Goal: Task Accomplishment & Management: Use online tool/utility

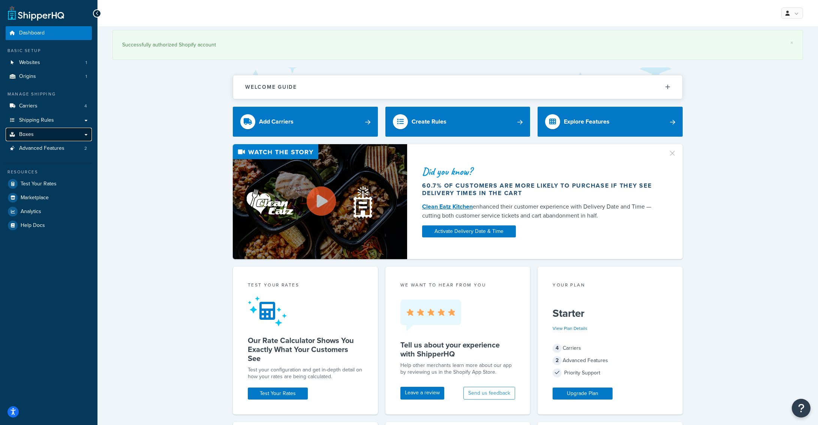
click at [42, 132] on link "Boxes" at bounding box center [49, 135] width 86 height 14
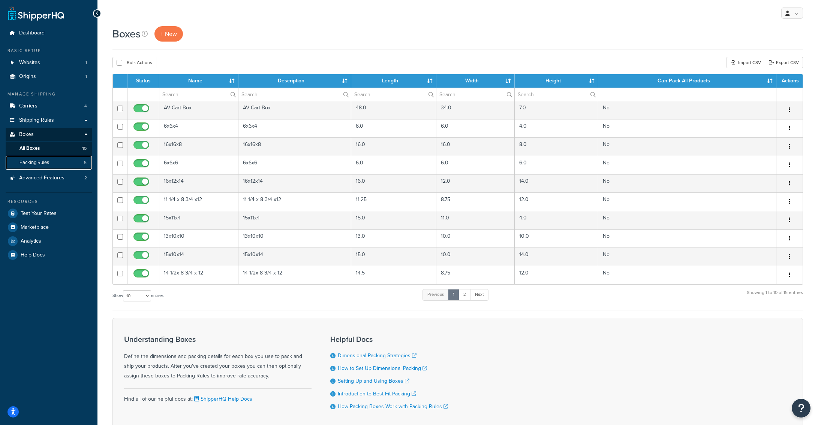
click at [49, 166] on span "Packing Rules" at bounding box center [34, 163] width 30 height 6
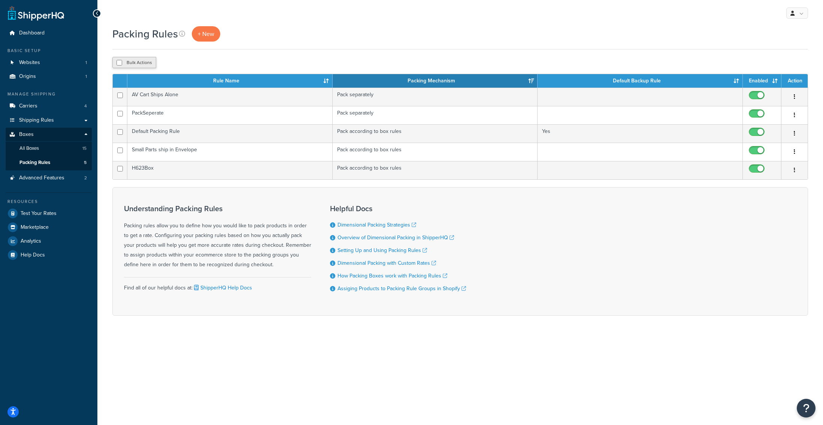
click at [131, 65] on button "Bulk Actions" at bounding box center [134, 62] width 44 height 11
checkbox input "true"
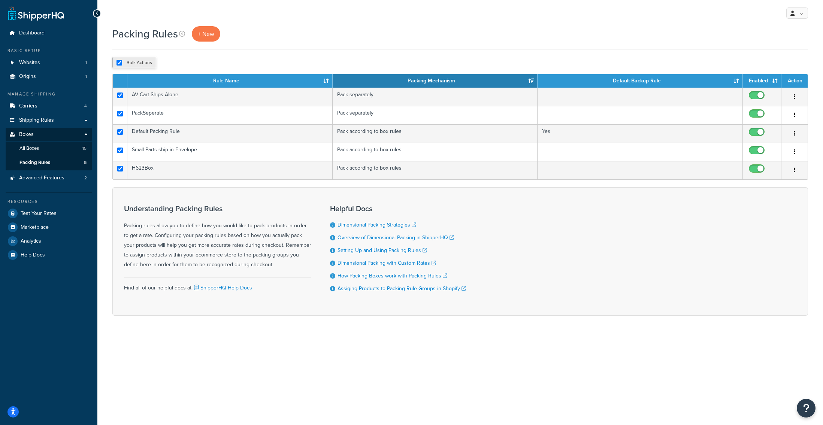
checkbox input "true"
click at [131, 65] on button "Bulk Actions" at bounding box center [134, 62] width 44 height 11
checkbox input "false"
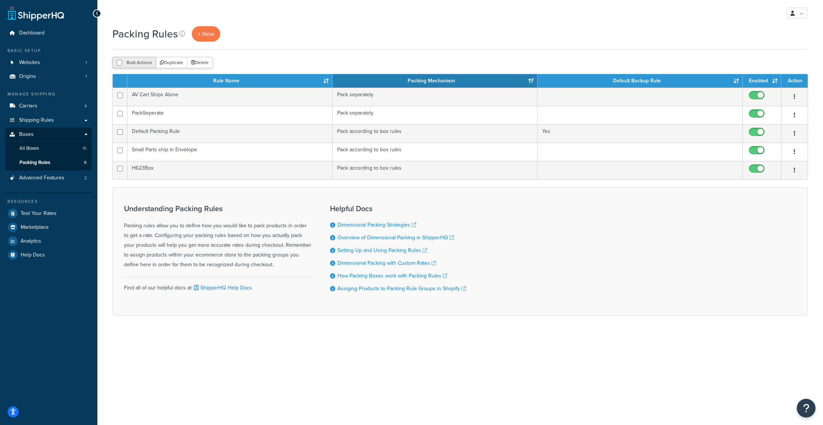
checkbox input "false"
click at [211, 36] on span "+ New" at bounding box center [206, 34] width 16 height 9
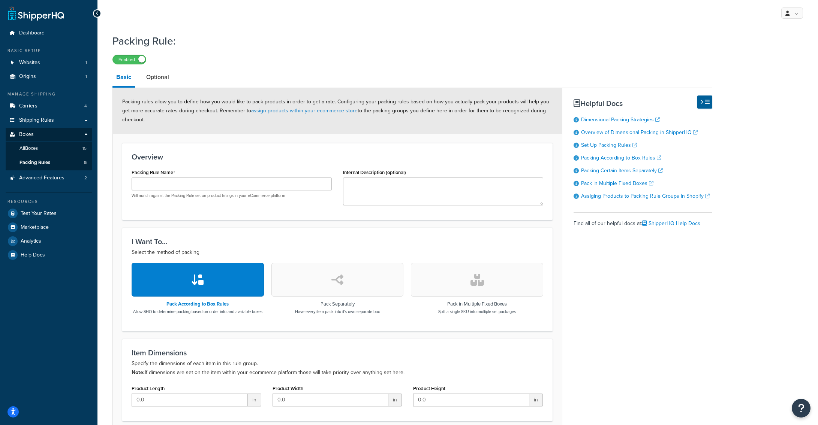
click at [485, 286] on button "button" at bounding box center [477, 280] width 132 height 34
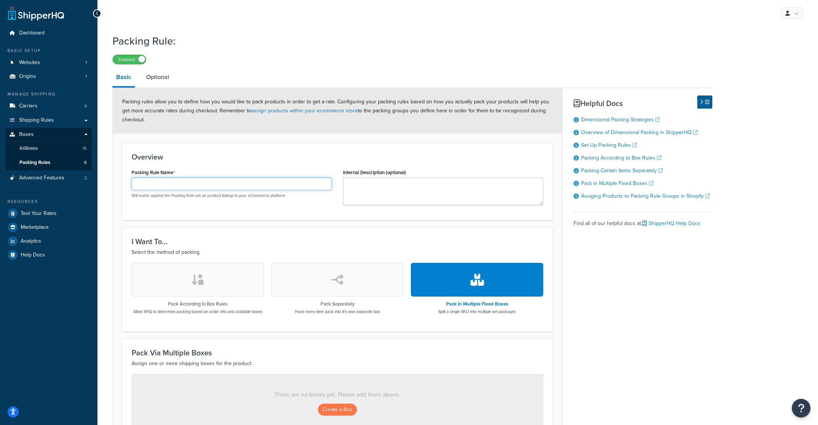
click at [163, 187] on input "Packing Rule Name" at bounding box center [232, 184] width 200 height 13
type input "FW1"
click at [418, 184] on textarea "Internal Description (optional)" at bounding box center [443, 192] width 200 height 28
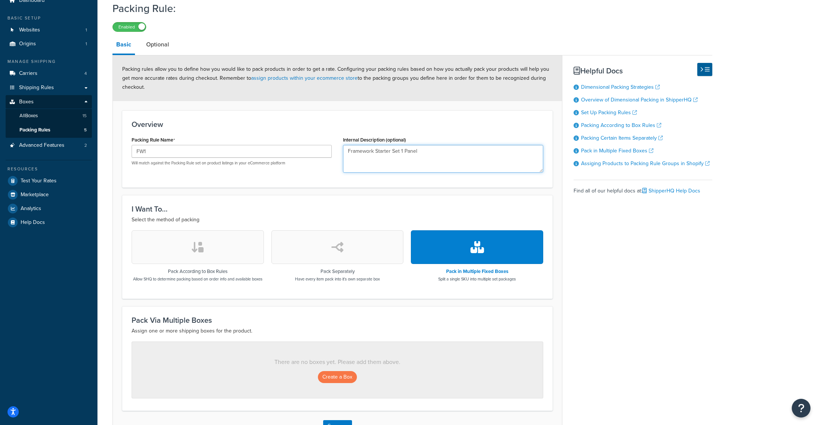
scroll to position [93, 0]
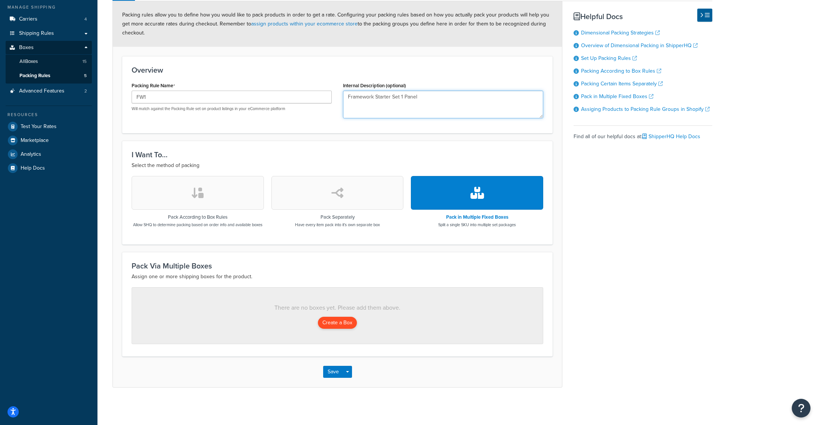
type textarea "Framework Starter Set 1 Panel"
click at [326, 322] on button "Create a Box" at bounding box center [337, 323] width 39 height 12
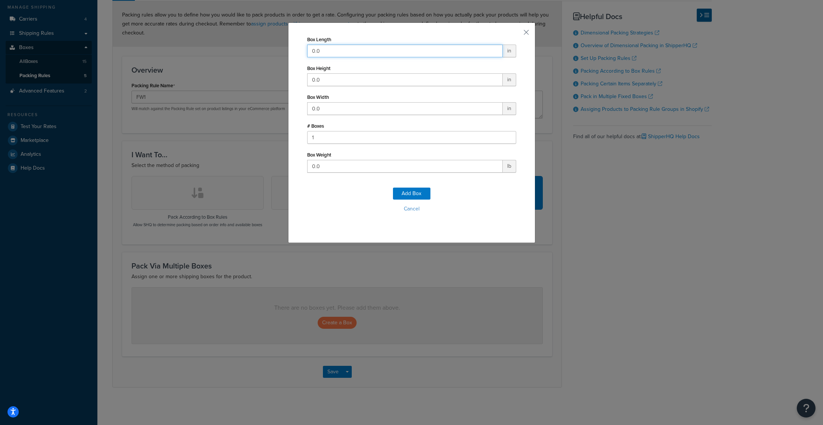
click at [381, 51] on input "0.0" at bounding box center [405, 51] width 196 height 13
type input "38"
type input "3"
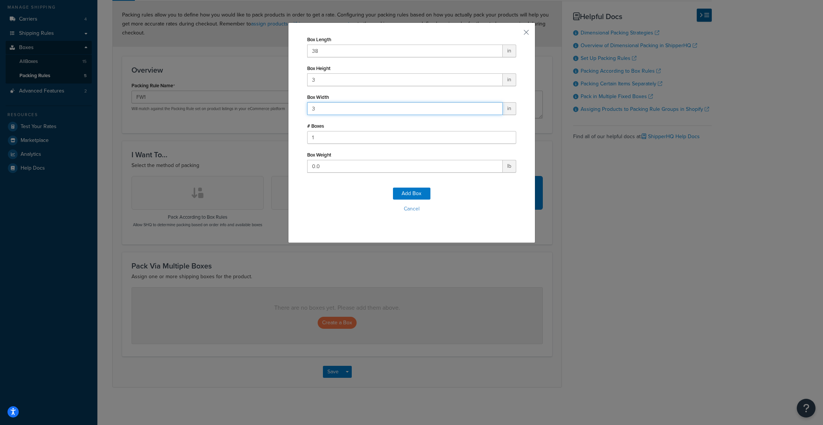
type input "3"
type input "9"
click at [412, 192] on button "Add Box" at bounding box center [411, 194] width 37 height 12
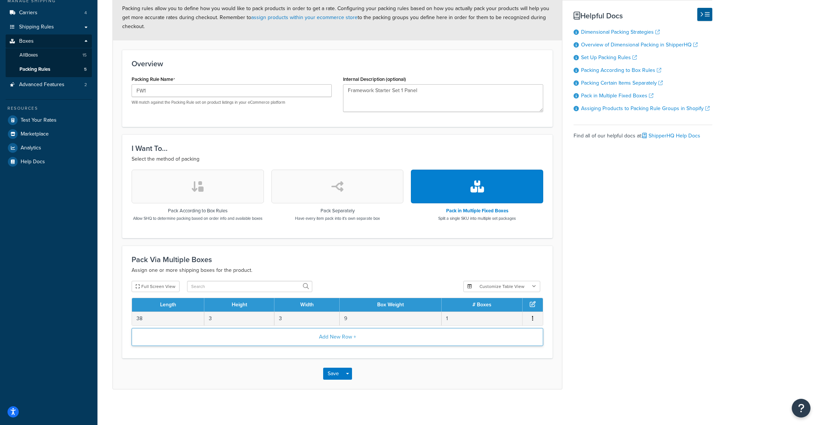
click at [340, 343] on button "Add New Row +" at bounding box center [338, 337] width 412 height 18
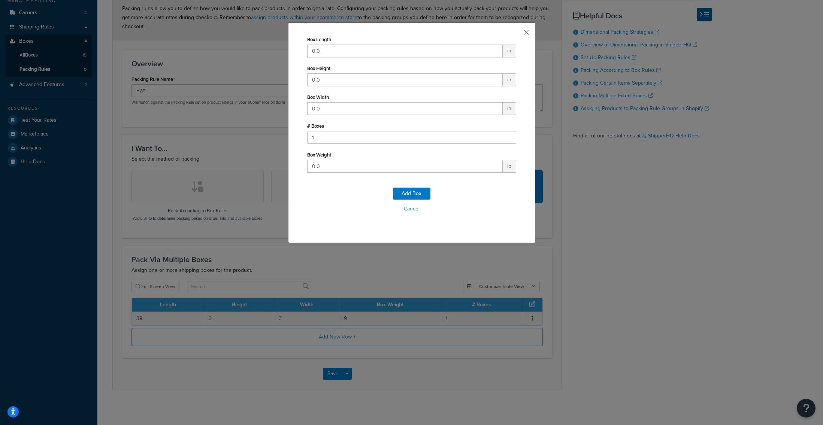
click at [520, 30] on div "Box Length 0.0 in Box Height 0.0 in Box Width 0.0 in # Boxes 1 Box Weight 0.0 l…" at bounding box center [411, 132] width 247 height 221
click at [516, 34] on button "button" at bounding box center [516, 35] width 2 height 2
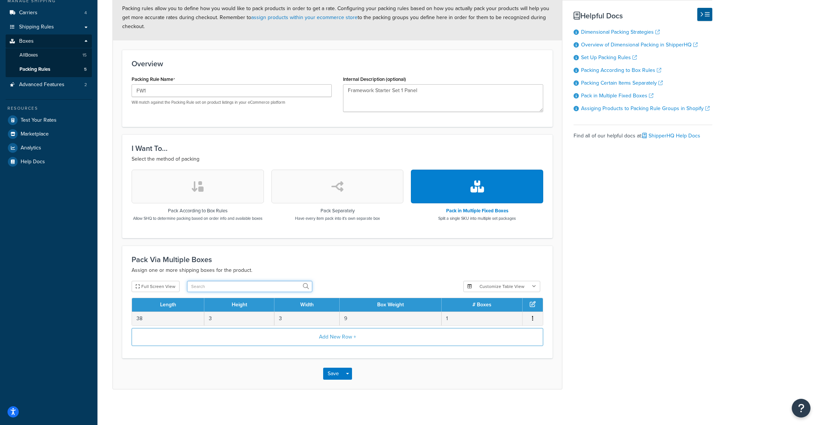
click at [223, 292] on input "text" at bounding box center [249, 286] width 125 height 11
click at [154, 292] on button "Full Screen View" at bounding box center [156, 286] width 48 height 11
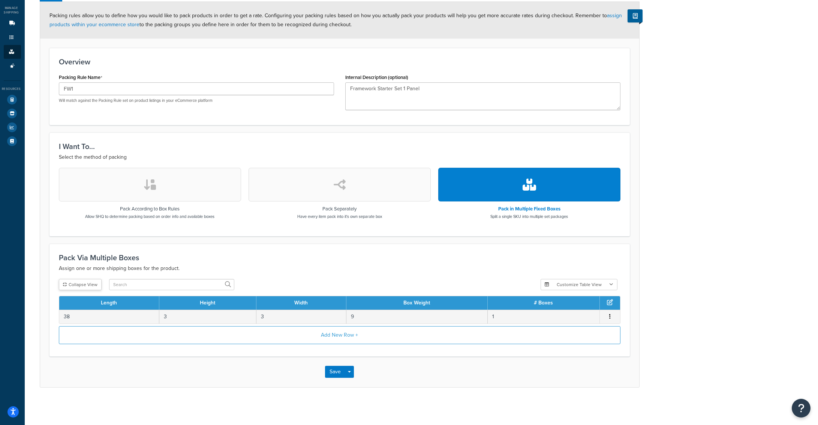
click at [88, 281] on button "Collapse View" at bounding box center [80, 284] width 43 height 11
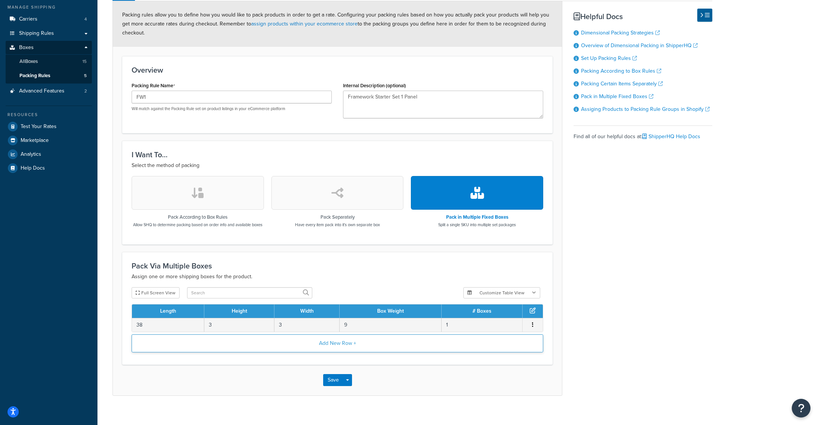
click at [311, 348] on button "Add New Row +" at bounding box center [338, 344] width 412 height 18
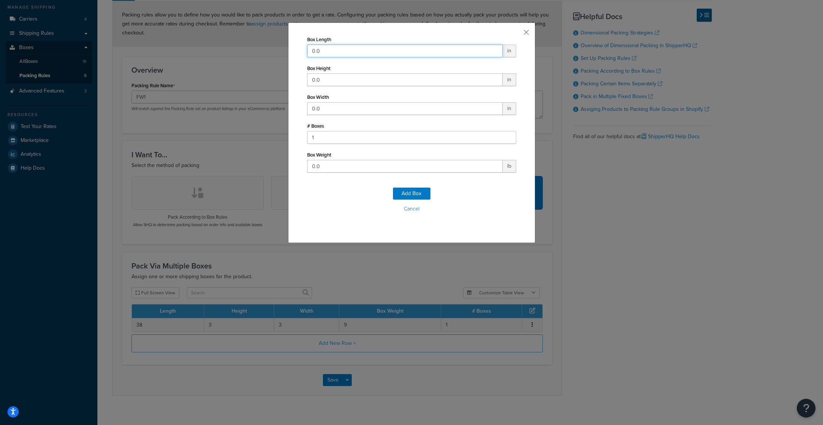
click at [333, 55] on input "0.0" at bounding box center [405, 51] width 196 height 13
click at [175, 96] on div "Box Length 0.0 in Box Height 0.0 in Box Width 0.0 in # Boxes 1 Box Weight 0.0 l…" at bounding box center [411, 212] width 823 height 425
click at [408, 213] on button "Cancel" at bounding box center [411, 209] width 209 height 11
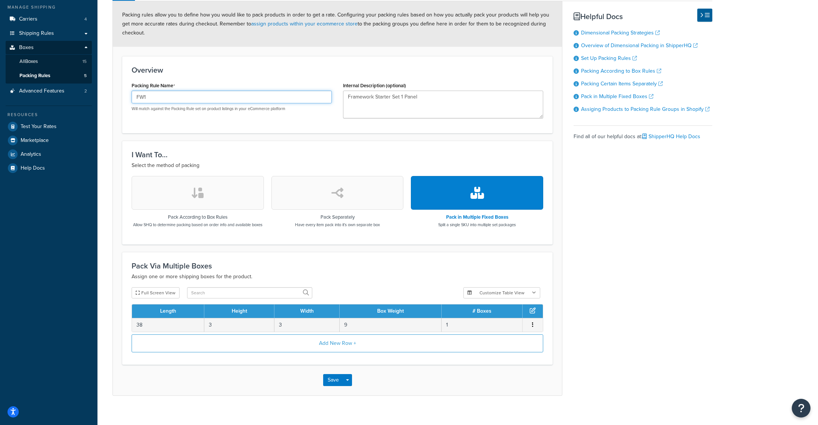
click at [165, 99] on input "FW1" at bounding box center [232, 97] width 200 height 13
click at [207, 100] on input "FW1" at bounding box center [232, 97] width 200 height 13
type input "KIT-FW-1T"
type textarea "Framework Starter Set 1 Panel Tall"
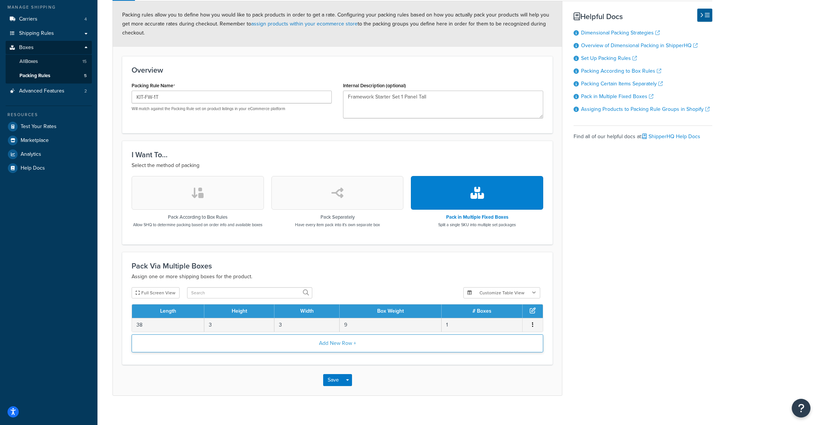
click at [362, 352] on button "Add New Row +" at bounding box center [338, 344] width 412 height 18
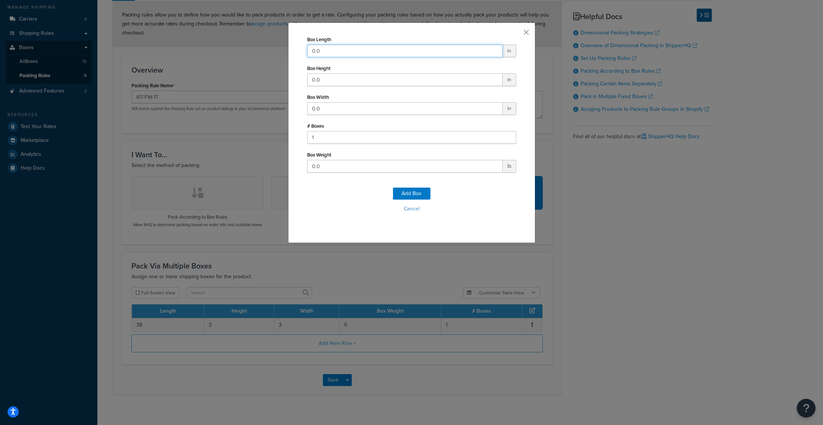
click at [336, 50] on input "0.0" at bounding box center [405, 51] width 196 height 13
type input "39"
type input "8"
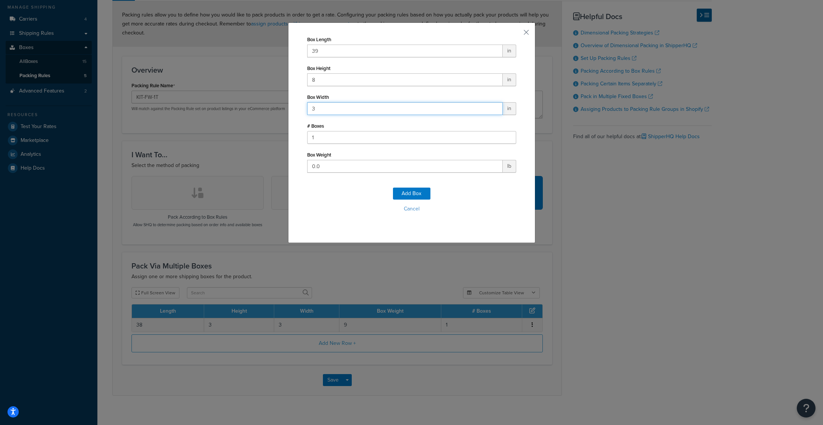
type input "3"
type input "2"
type input "7"
click at [409, 194] on button "Add Box" at bounding box center [411, 194] width 37 height 12
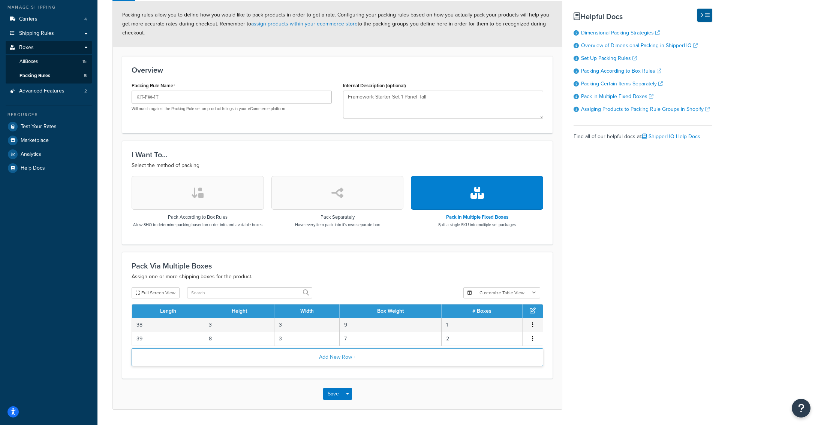
click at [340, 366] on button "Add New Row +" at bounding box center [338, 358] width 412 height 18
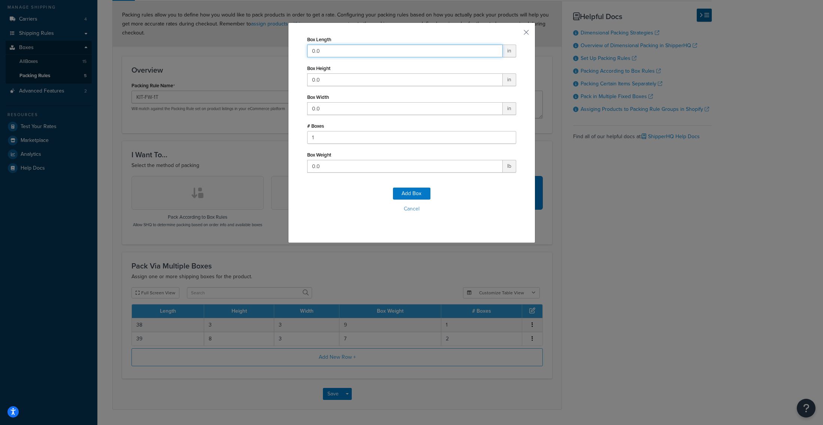
click at [320, 54] on input "0.0" at bounding box center [405, 51] width 196 height 13
type input "41"
type input "8"
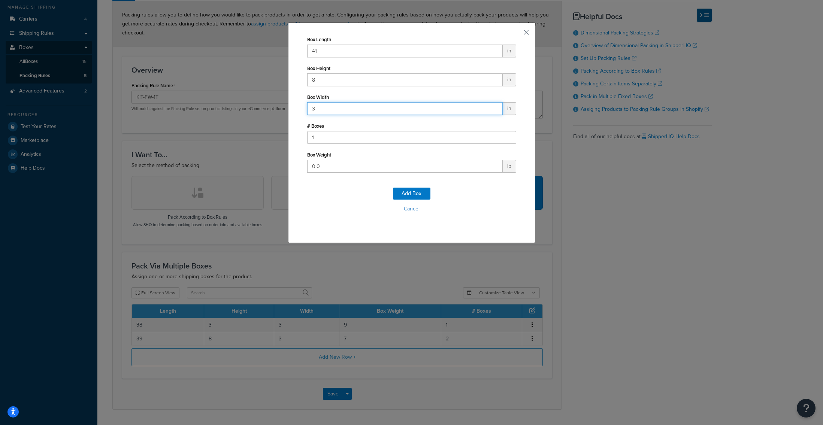
type input "3"
type input "10"
click at [404, 193] on button "Add Box" at bounding box center [411, 194] width 37 height 12
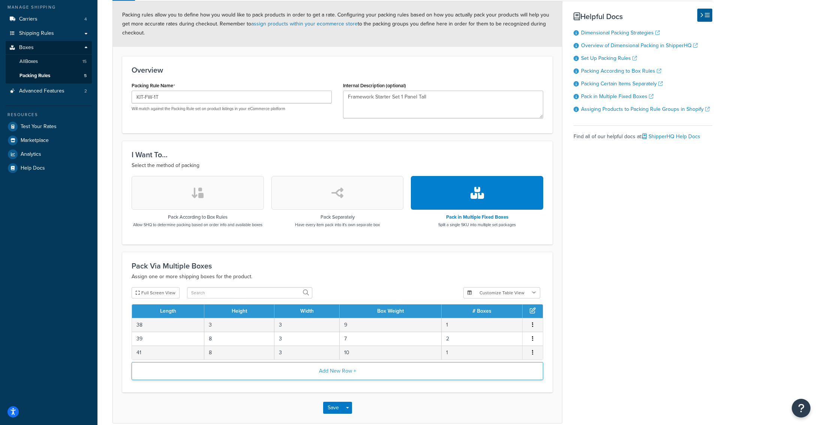
click at [336, 377] on button "Add New Row +" at bounding box center [338, 371] width 412 height 18
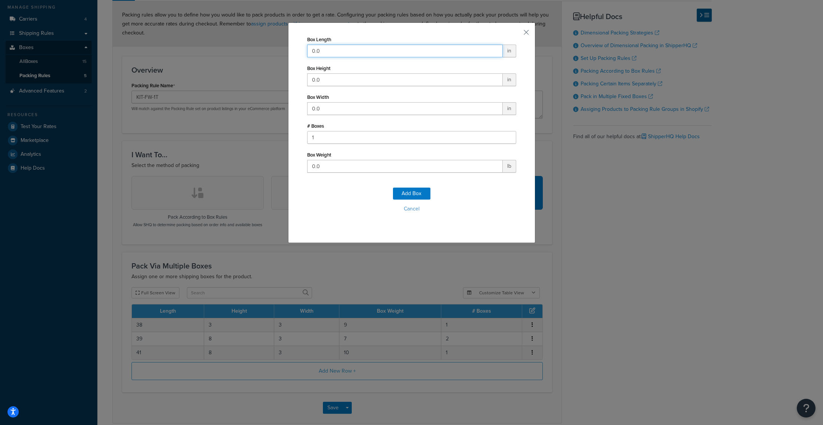
click at [340, 51] on input "0.0" at bounding box center [405, 51] width 196 height 13
type input "40"
type input "8"
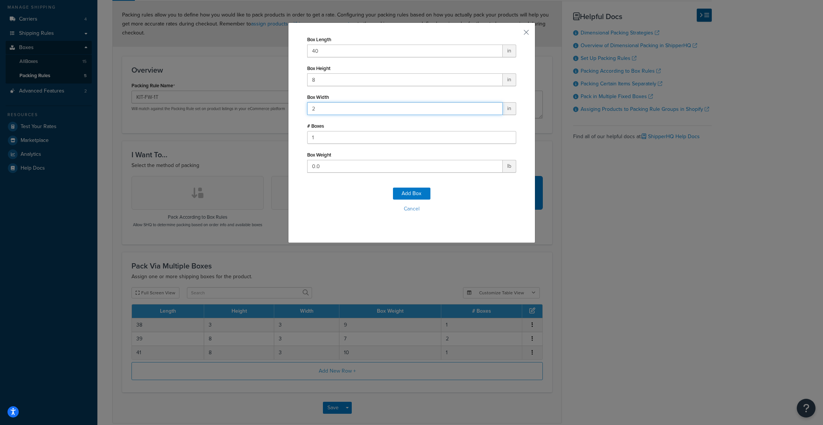
type input "2"
type input "9"
drag, startPoint x: 416, startPoint y: 186, endPoint x: 418, endPoint y: 193, distance: 6.9
click at [418, 193] on div "Add Box Cancel" at bounding box center [411, 202] width 209 height 49
click at [418, 193] on button "Add Box" at bounding box center [411, 194] width 37 height 12
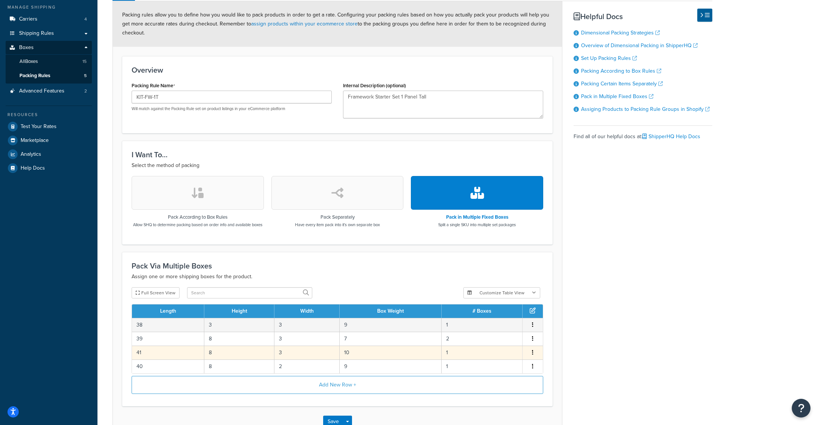
scroll to position [144, 0]
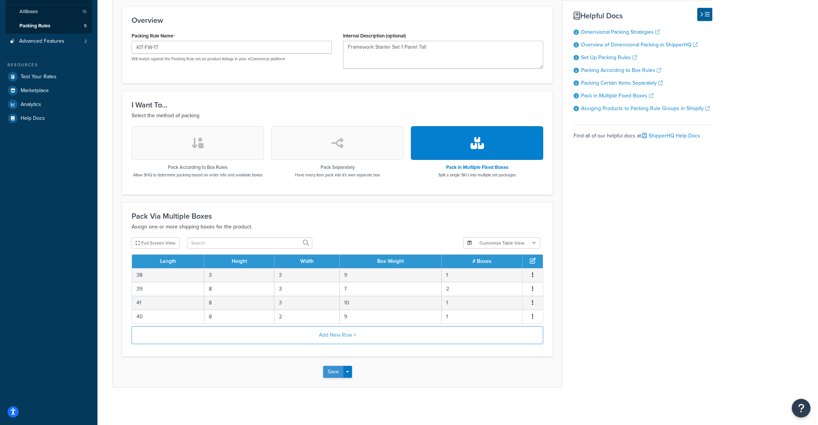
click at [328, 373] on button "Save" at bounding box center [333, 372] width 20 height 12
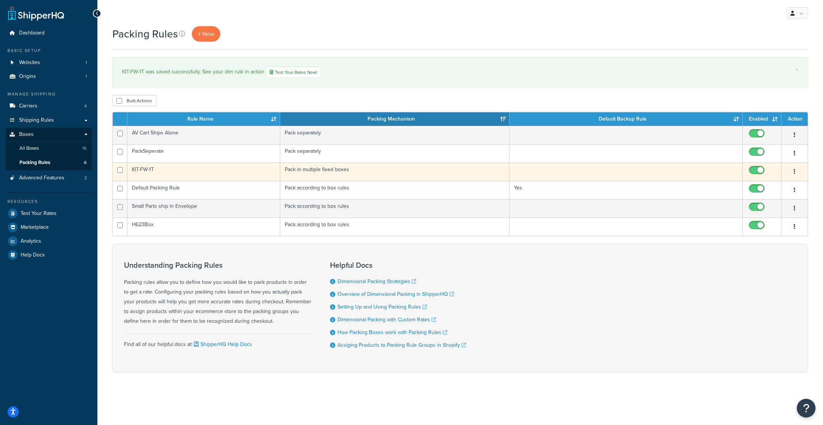
click at [143, 170] on td "KIT-FW-1T" at bounding box center [203, 172] width 153 height 18
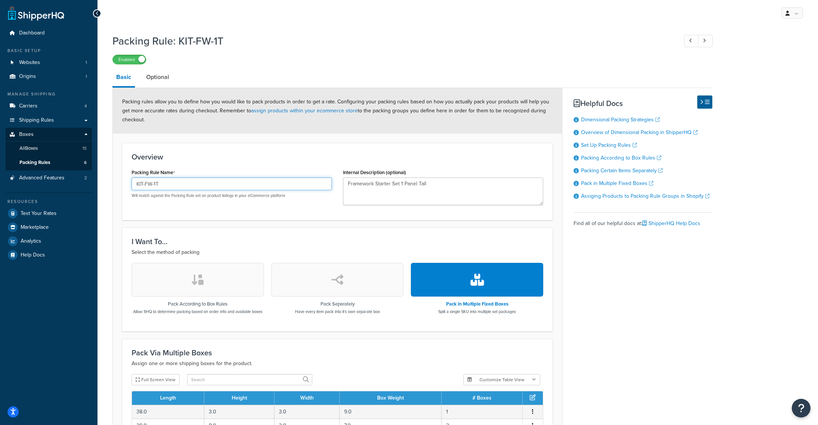
drag, startPoint x: 161, startPoint y: 183, endPoint x: 124, endPoint y: 183, distance: 36.7
click at [124, 183] on div "Overview Packing Rule Name KIT-FW-1T Will match against the Packing Rule set on…" at bounding box center [337, 181] width 430 height 77
click at [37, 37] on link "Dashboard" at bounding box center [49, 33] width 86 height 14
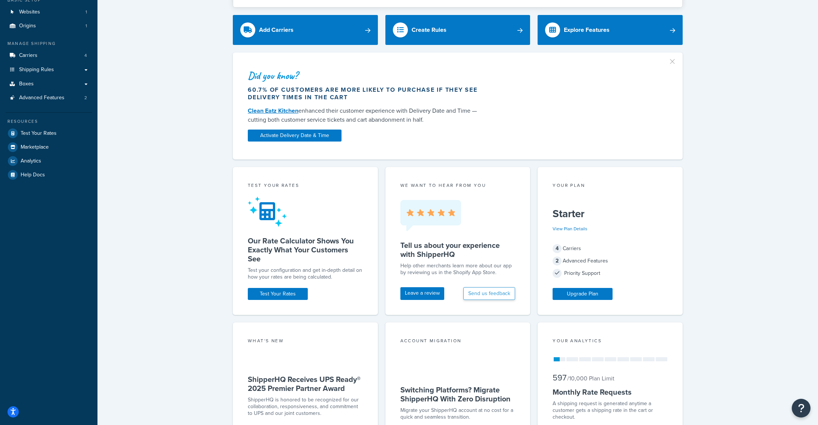
scroll to position [209, 0]
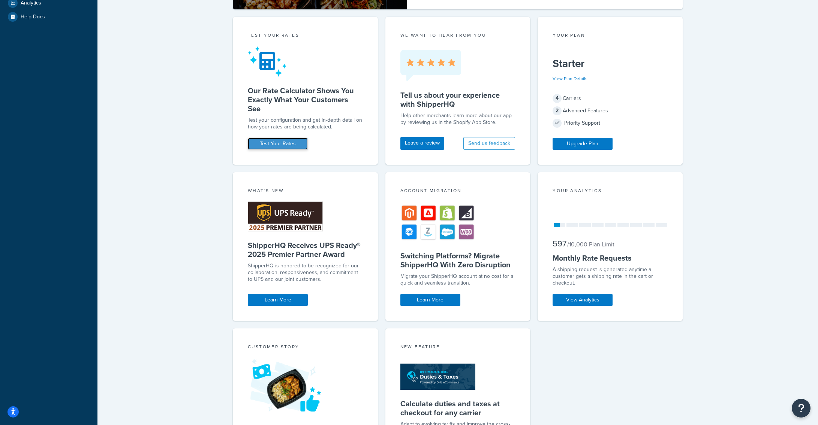
click at [284, 144] on link "Test Your Rates" at bounding box center [278, 144] width 60 height 12
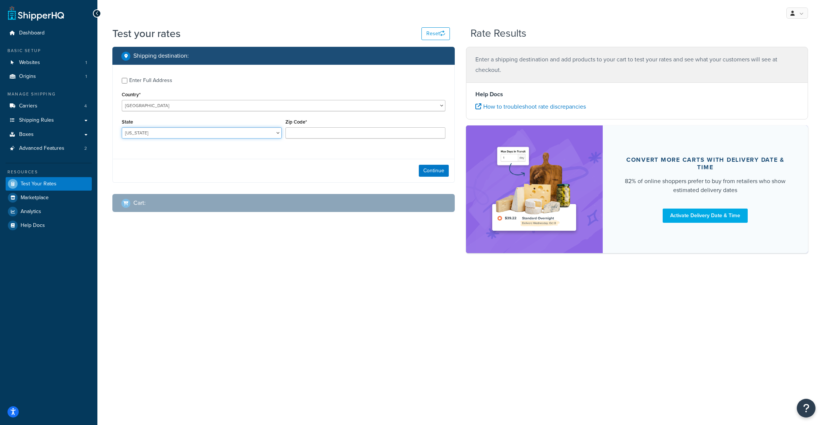
click at [160, 131] on select "Alabama Alaska American Samoa Arizona Arkansas Armed Forces Americas Armed Forc…" at bounding box center [202, 132] width 160 height 11
select select "WV"
click at [122, 128] on select "Alabama Alaska American Samoa Arizona Arkansas Armed Forces Americas Armed Forc…" at bounding box center [202, 132] width 160 height 11
click at [310, 134] on input "Zip Code*" at bounding box center [366, 132] width 160 height 11
type input "25123"
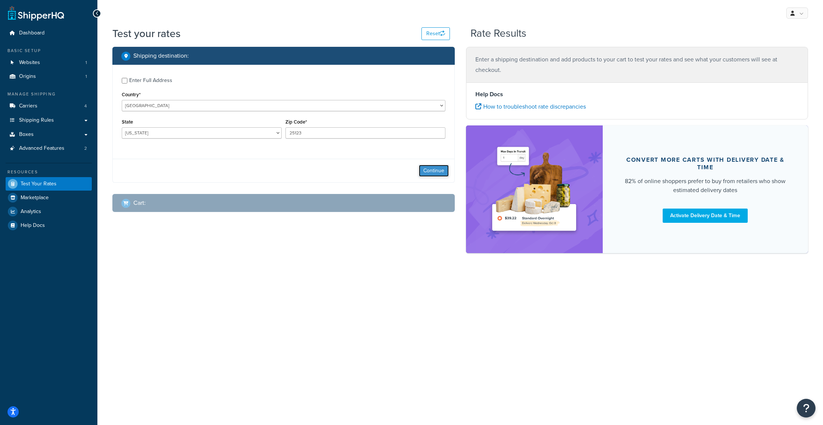
click at [437, 169] on button "Continue" at bounding box center [434, 171] width 30 height 12
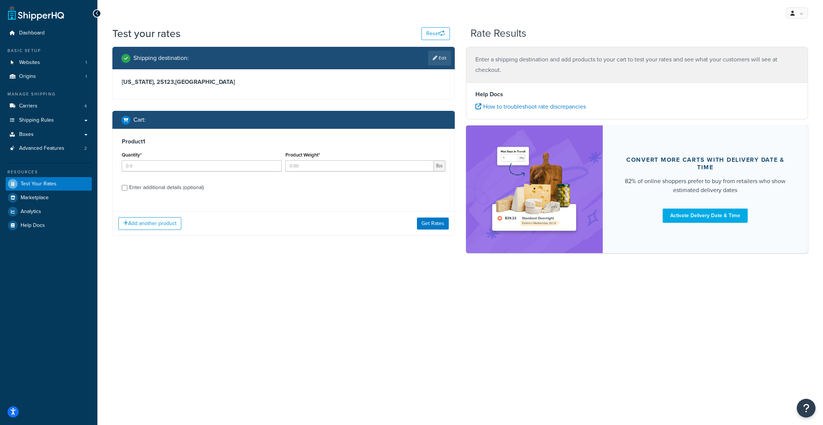
click at [154, 189] on div "Enter additional details (optional)" at bounding box center [166, 188] width 75 height 10
click at [127, 189] on input "Enter additional details (optional)" at bounding box center [125, 188] width 6 height 6
checkbox input "true"
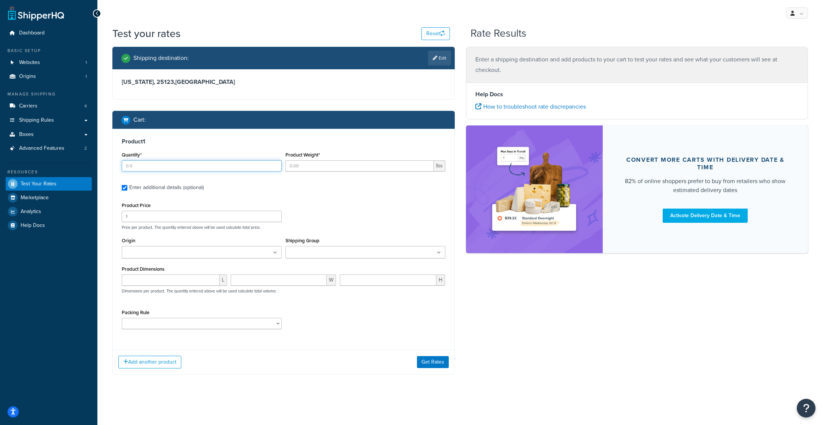
click at [172, 168] on input "Quantity*" at bounding box center [202, 165] width 160 height 11
type input "1"
type input "43"
click at [403, 252] on ul at bounding box center [366, 252] width 160 height 12
click at [351, 221] on div "Product Price 1 Price per product. The quantity entered above will be used calc…" at bounding box center [284, 216] width 328 height 30
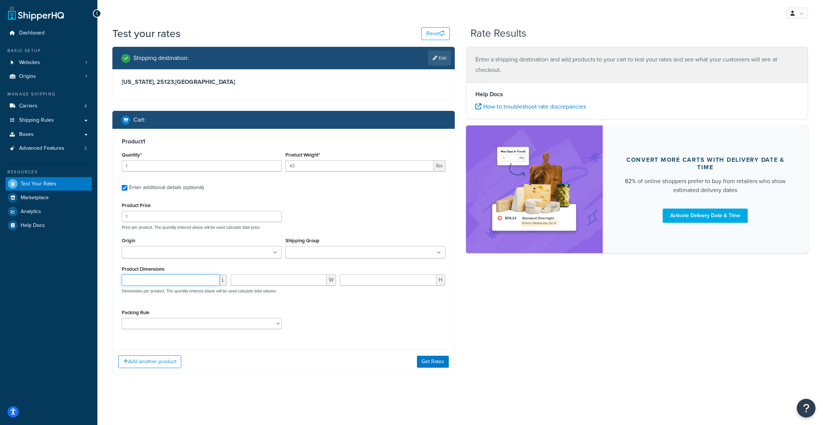
click at [204, 285] on input "number" at bounding box center [171, 280] width 98 height 11
click at [193, 331] on div "Packing Rule AV Cart Ships Alone Default Packing Rule H623Box KIT-FW-1T PackSep…" at bounding box center [202, 321] width 164 height 27
click at [194, 328] on select "AV Cart Ships Alone Default Packing Rule H623Box KIT-FW-1T PackSeperate Small P…" at bounding box center [202, 323] width 160 height 11
select select "87748"
click at [122, 319] on select "AV Cart Ships Alone Default Packing Rule H623Box KIT-FW-1T PackSeperate Small P…" at bounding box center [202, 323] width 160 height 11
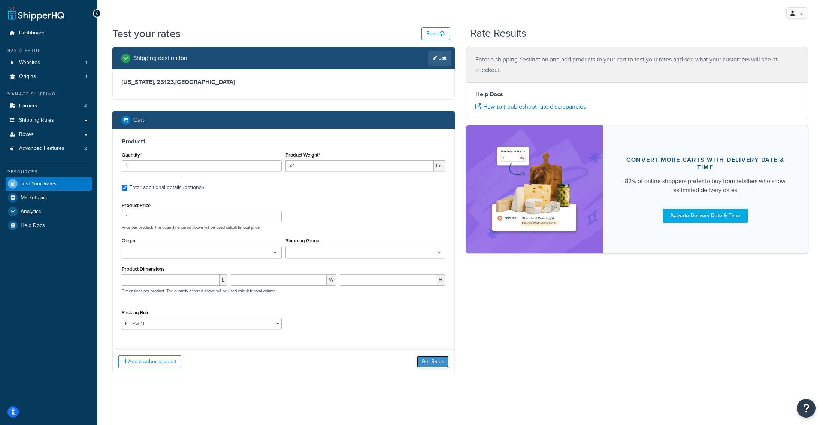
click at [442, 361] on button "Get Rates" at bounding box center [433, 362] width 32 height 12
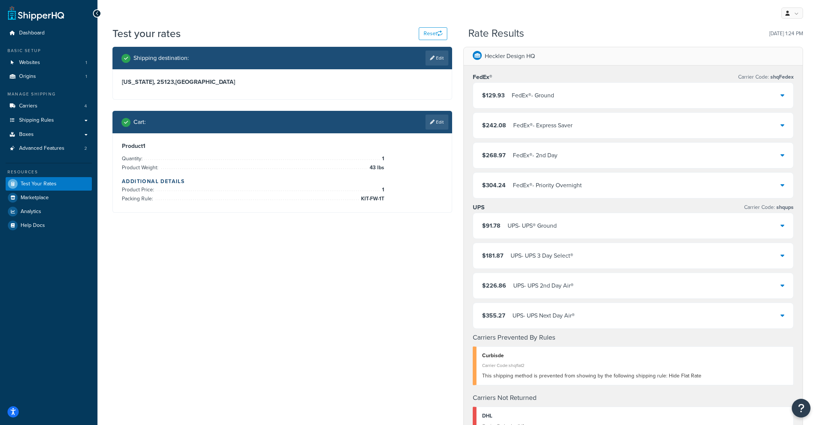
click at [543, 231] on div "UPS - UPS® Ground" at bounding box center [531, 226] width 49 height 10
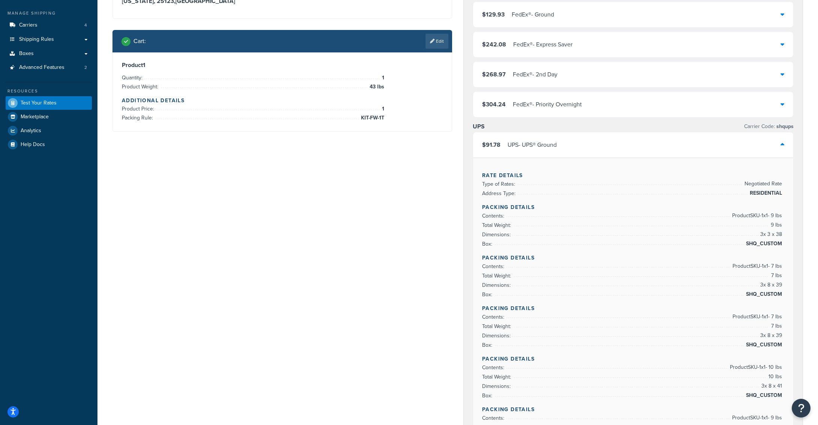
scroll to position [76, 0]
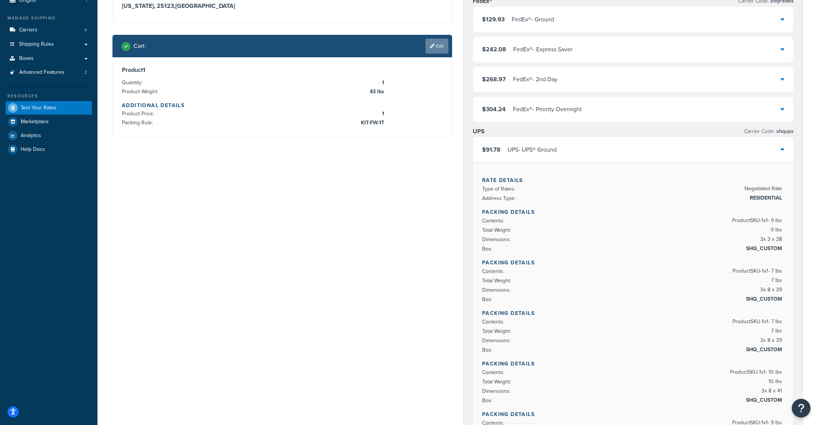
click at [433, 46] on icon at bounding box center [432, 46] width 4 height 4
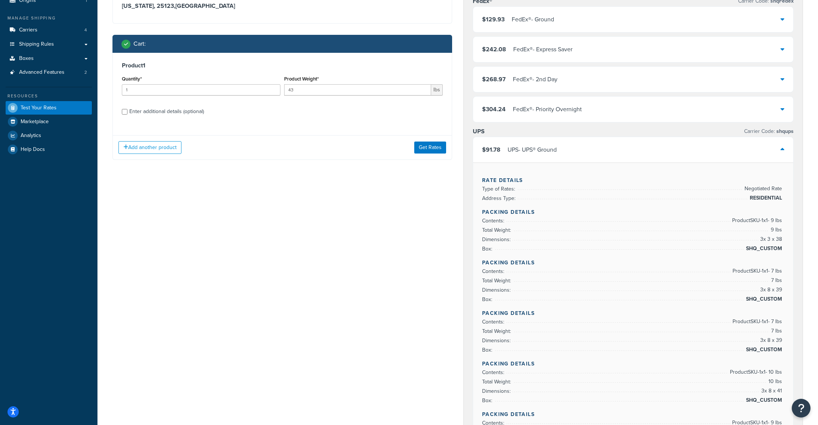
scroll to position [0, 0]
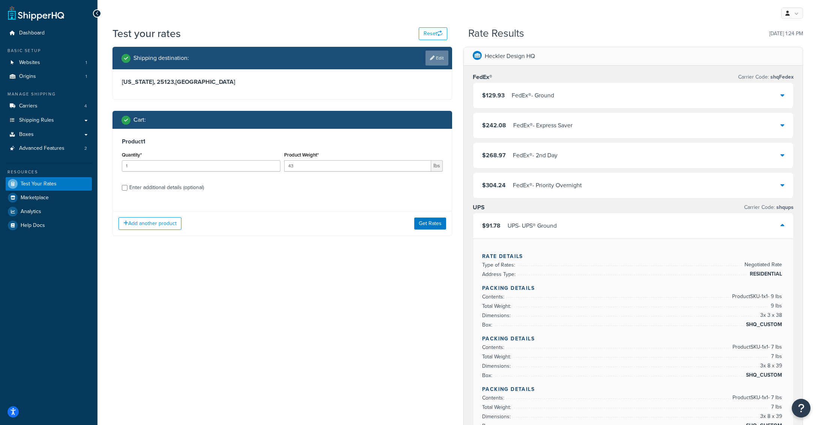
click at [439, 57] on link "Edit" at bounding box center [436, 58] width 23 height 15
select select "WV"
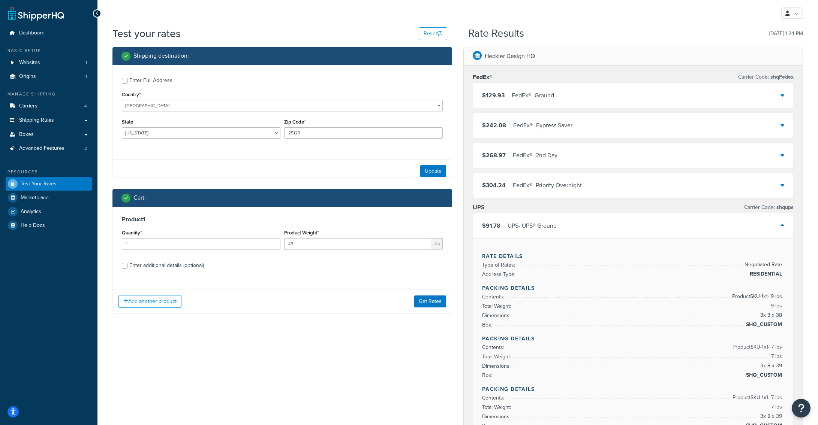
click at [144, 78] on div "Enter Full Address" at bounding box center [150, 80] width 43 height 10
click at [127, 78] on input "Enter Full Address" at bounding box center [125, 81] width 6 height 6
checkbox input "true"
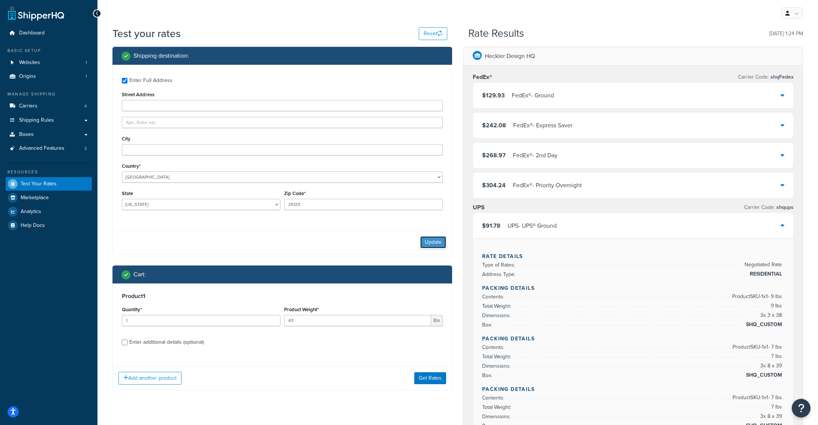
click at [434, 239] on button "Update" at bounding box center [433, 242] width 26 height 12
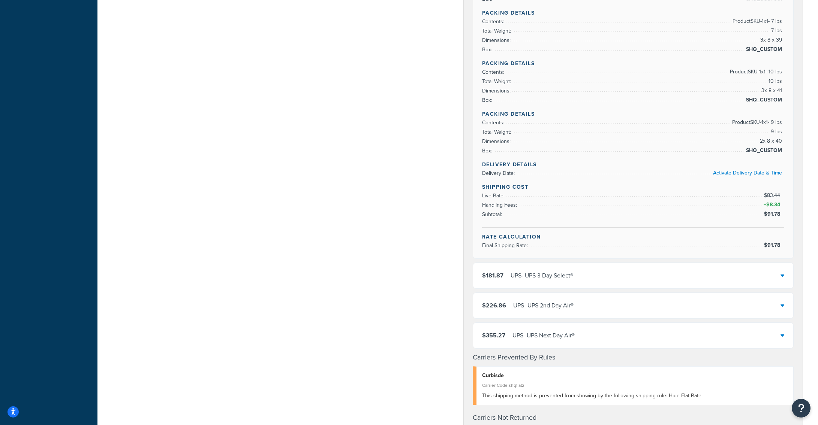
scroll to position [207, 0]
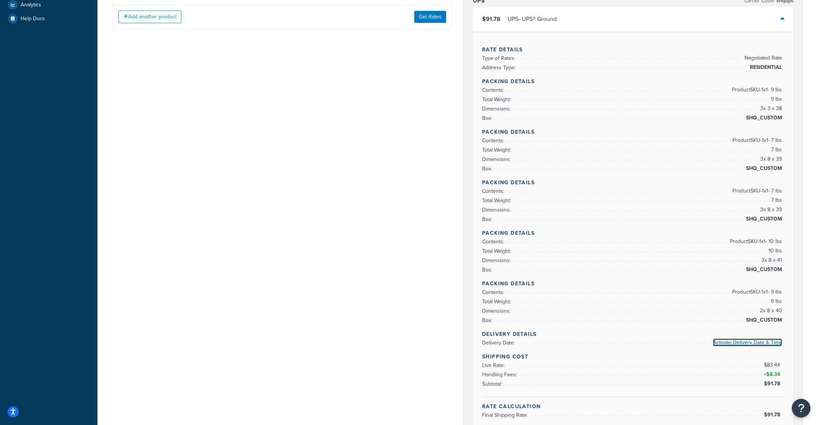
click at [741, 341] on link "Activate Delivery Date & Time" at bounding box center [747, 343] width 69 height 8
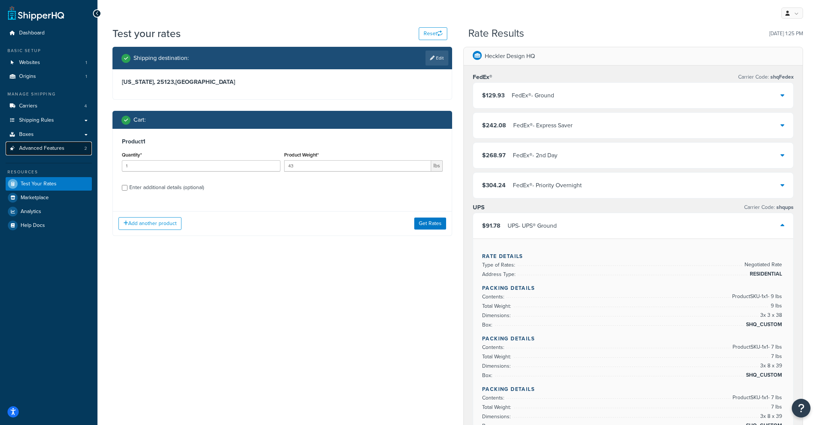
click at [46, 146] on span "Advanced Features" at bounding box center [41, 148] width 45 height 6
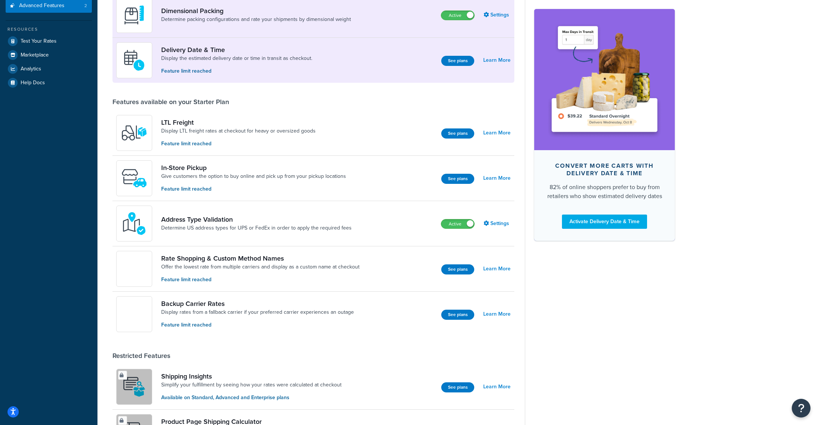
scroll to position [99, 0]
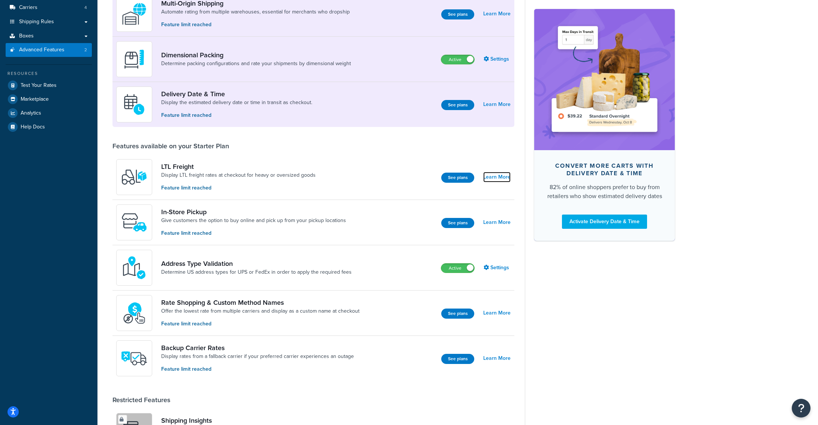
click at [483, 176] on link "Learn More" at bounding box center [496, 177] width 27 height 10
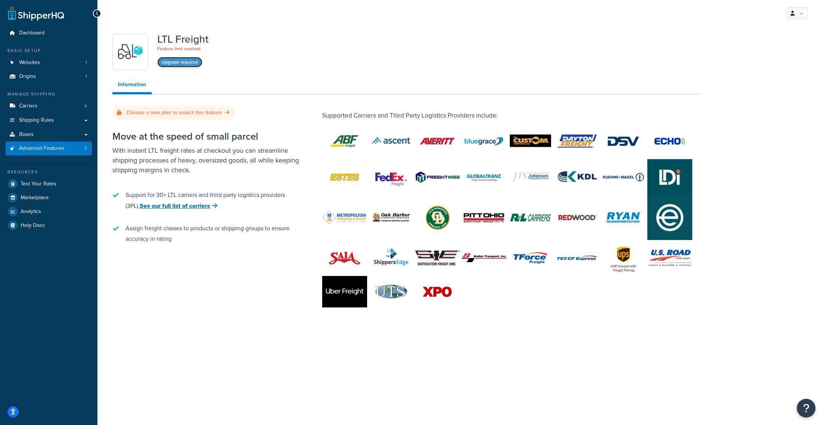
click at [176, 59] on button "Upgrade required" at bounding box center [179, 62] width 45 height 10
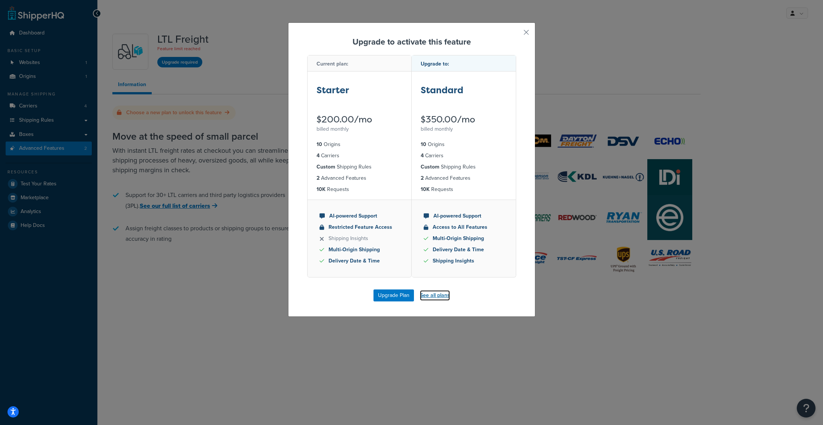
click at [432, 296] on link "See all plans" at bounding box center [435, 295] width 30 height 10
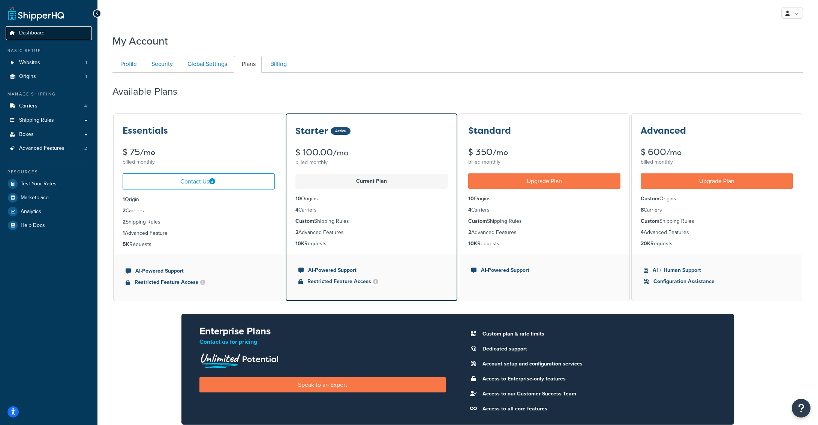
click at [29, 34] on span "Dashboard" at bounding box center [31, 33] width 25 height 6
